Goal: Navigation & Orientation: Find specific page/section

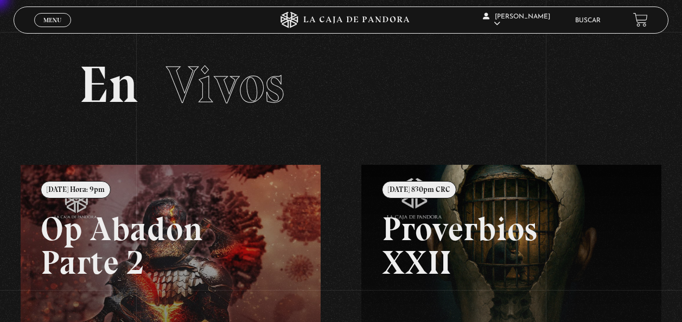
scroll to position [177, 0]
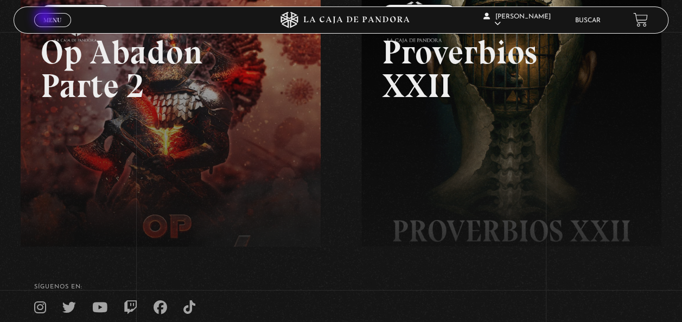
click at [46, 20] on span "Menu" at bounding box center [52, 20] width 18 height 7
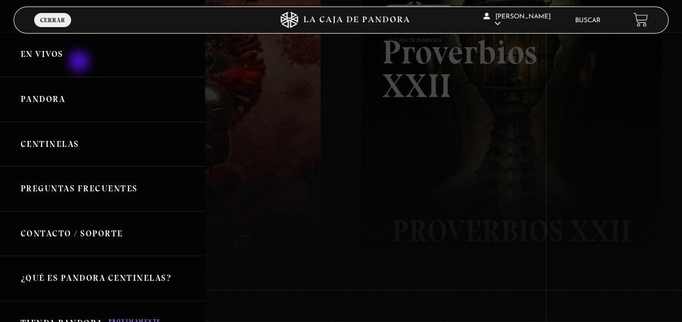
click at [74, 61] on link "En vivos" at bounding box center [102, 54] width 205 height 45
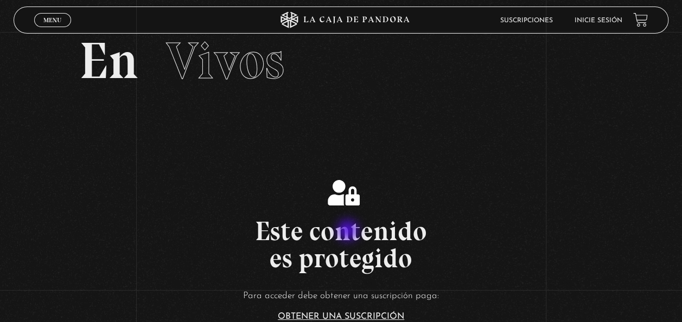
scroll to position [267, 0]
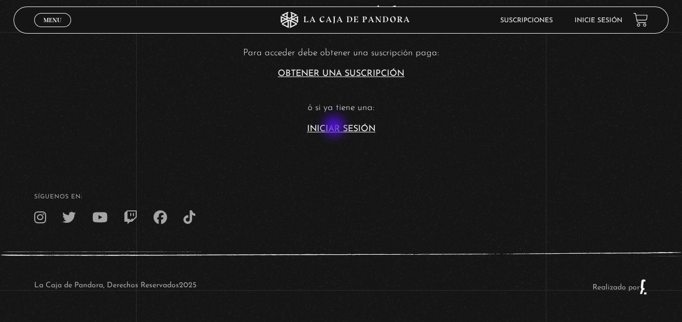
click at [335, 128] on link "Iniciar Sesión" at bounding box center [341, 129] width 68 height 9
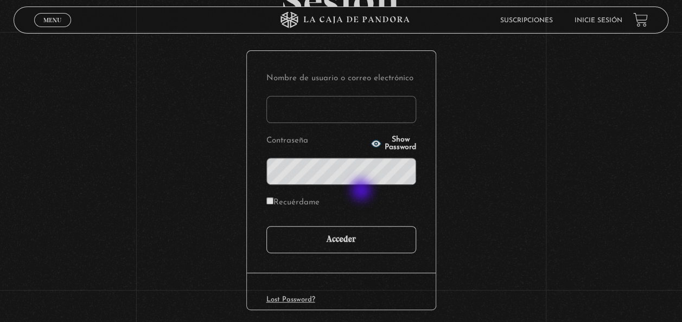
scroll to position [149, 0]
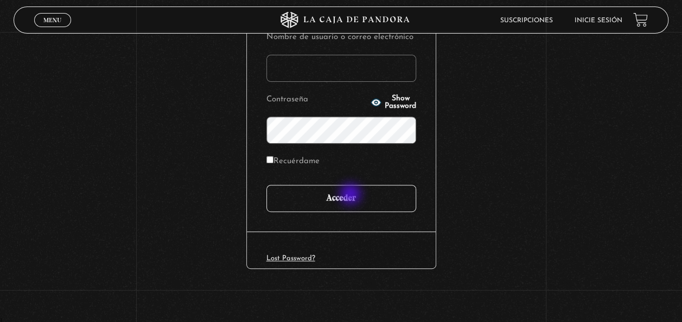
type input "[EMAIL_ADDRESS][DOMAIN_NAME]"
click at [352, 195] on input "Acceder" at bounding box center [341, 198] width 150 height 27
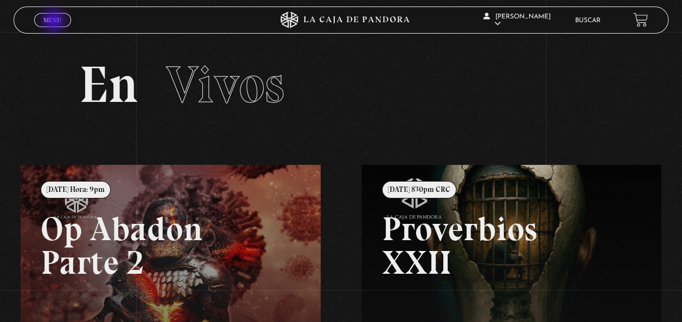
click at [55, 22] on span "Menu" at bounding box center [52, 20] width 18 height 7
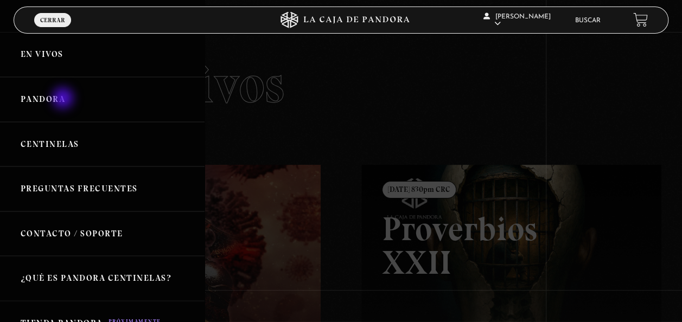
click at [64, 99] on link "Pandora" at bounding box center [102, 99] width 205 height 45
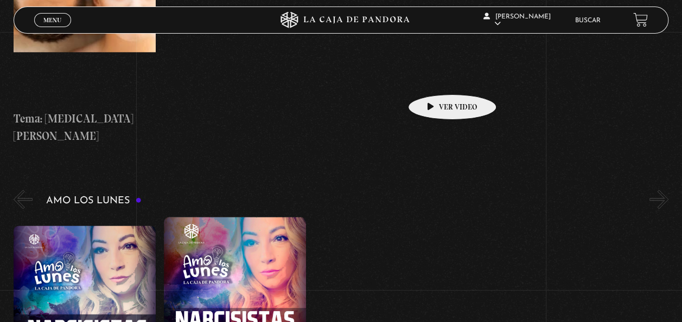
scroll to position [4793, 0]
